Goal: Information Seeking & Learning: Find specific fact

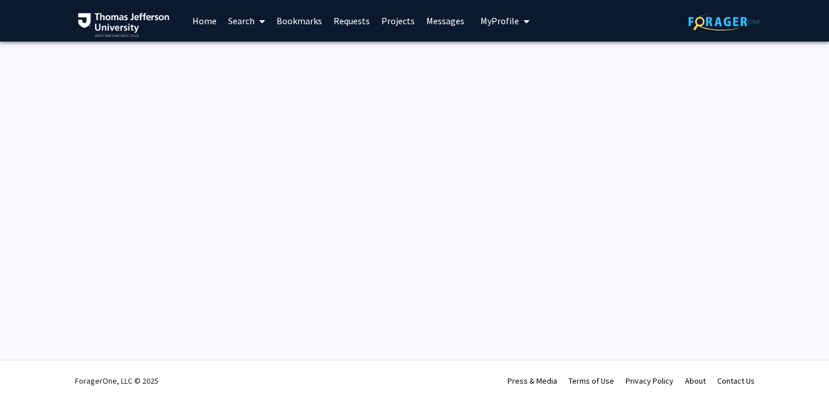
click at [212, 16] on link "Home" at bounding box center [205, 21] width 36 height 40
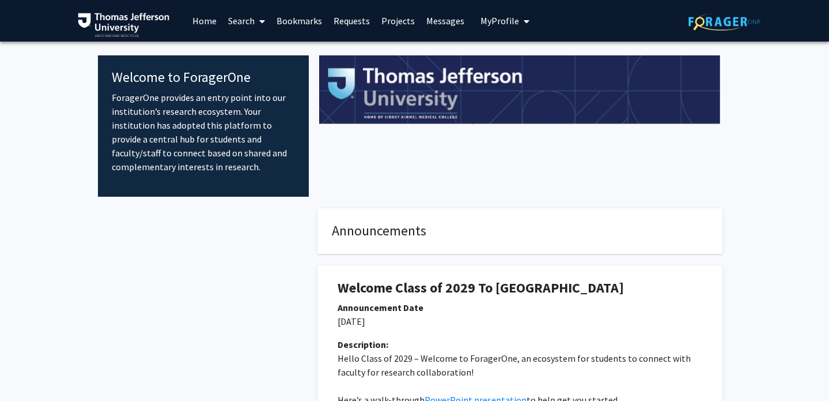
click at [254, 26] on link "Search" at bounding box center [246, 21] width 48 height 40
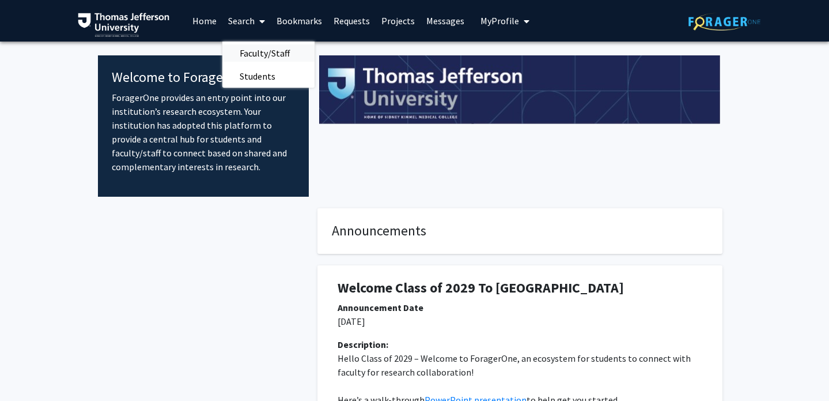
click at [262, 51] on span "Faculty/Staff" at bounding box center [264, 53] width 85 height 23
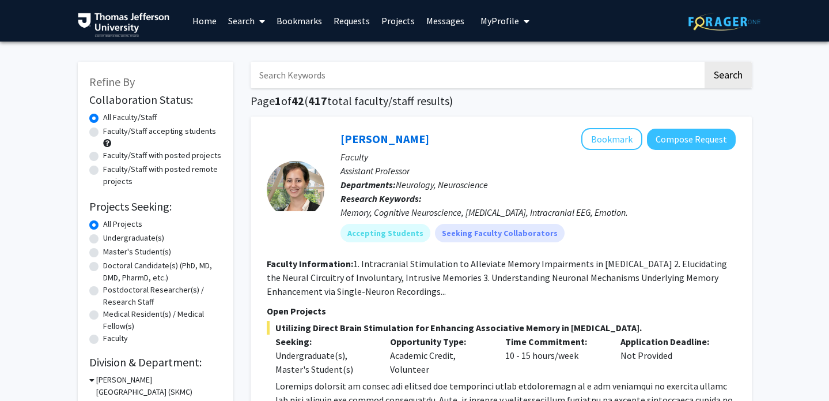
click at [313, 72] on input "Search Keywords" at bounding box center [477, 75] width 452 height 27
click at [599, 73] on input "Search Keywords" at bounding box center [477, 75] width 452 height 27
click at [454, 76] on input "Search Keywords" at bounding box center [477, 75] width 452 height 27
type input "vitali"
click at [705, 62] on button "Search" at bounding box center [728, 75] width 47 height 27
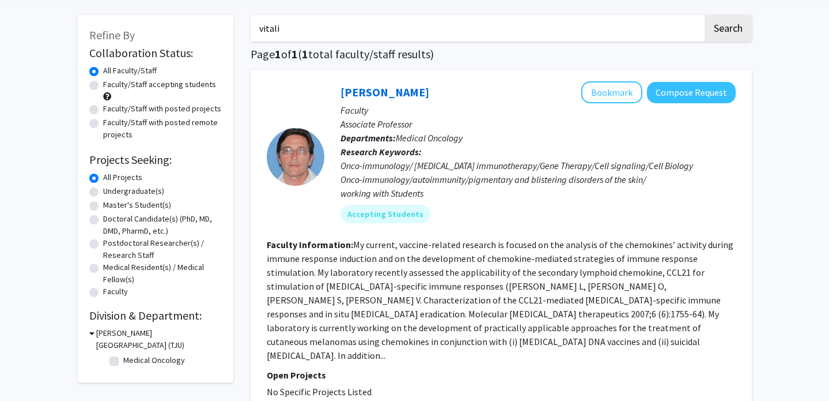
scroll to position [48, 0]
